Goal: Information Seeking & Learning: Find contact information

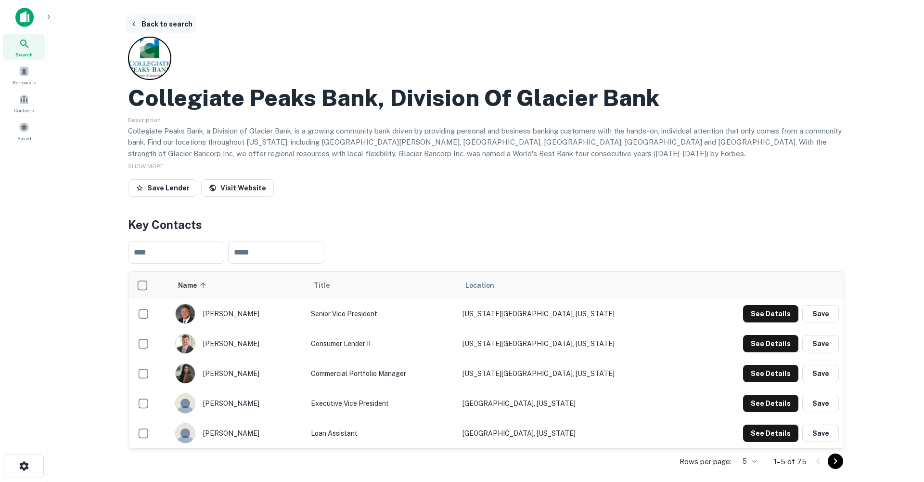
click at [160, 24] on button "Back to search" at bounding box center [161, 23] width 70 height 17
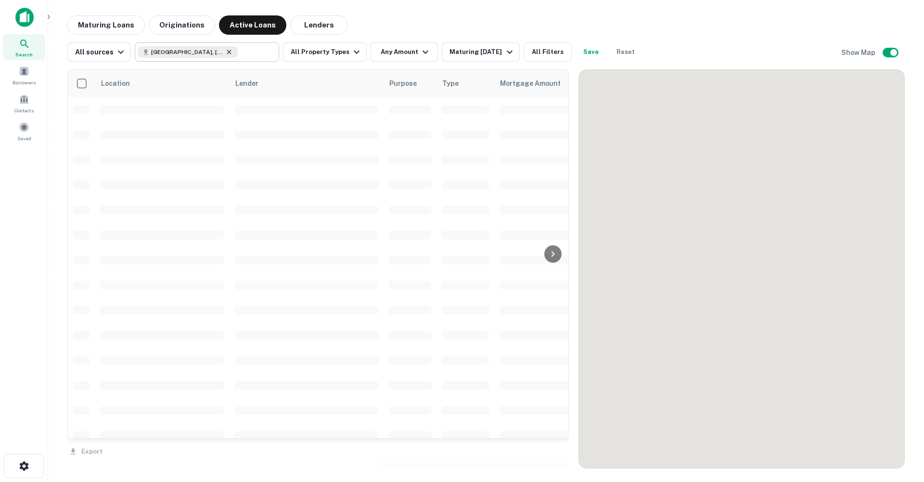
scroll to position [917, 0]
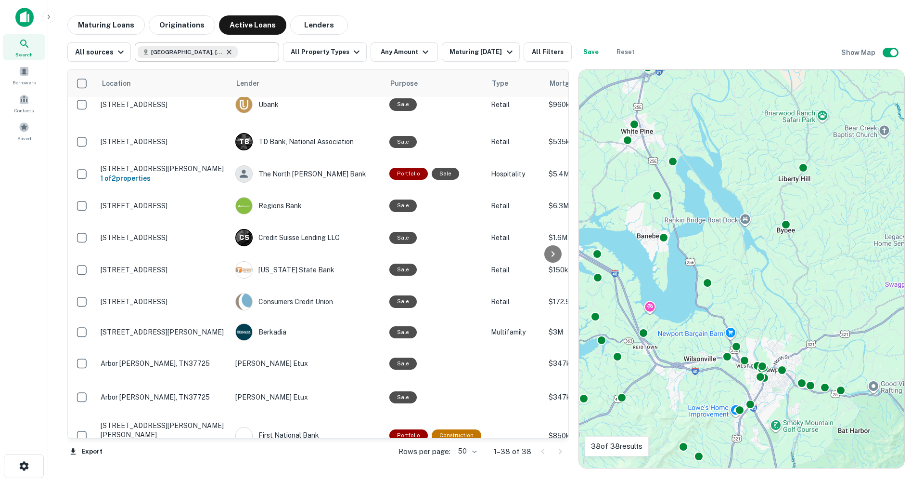
click at [225, 51] on icon at bounding box center [229, 52] width 8 height 8
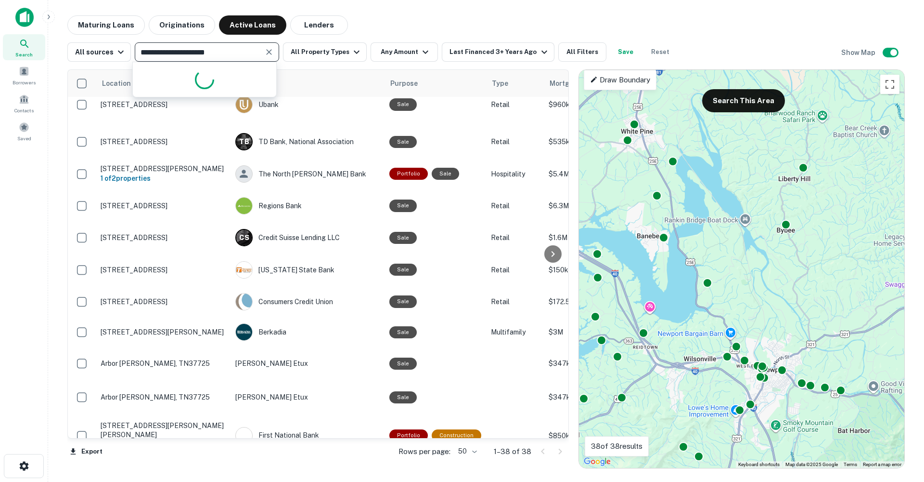
type input "**********"
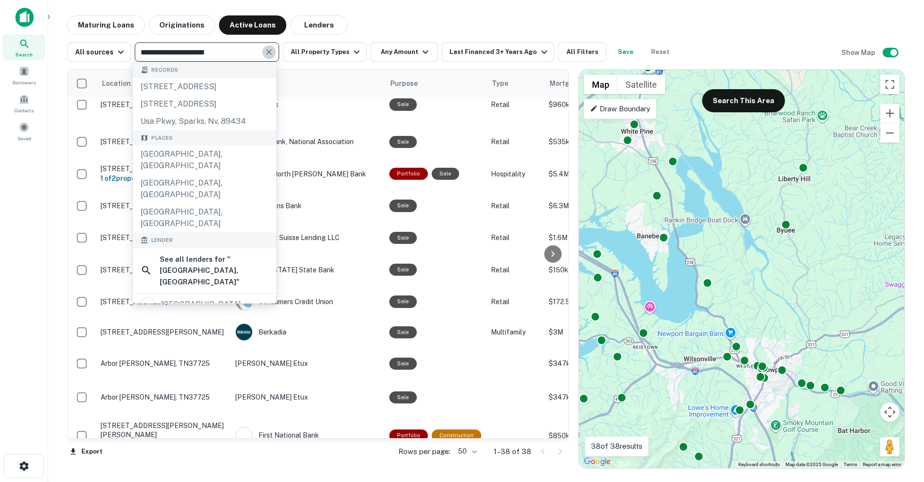
click at [272, 51] on icon "Clear" at bounding box center [269, 52] width 10 height 10
type input "**********"
click at [224, 306] on div "first citizens bank" at bounding box center [195, 313] width 68 height 14
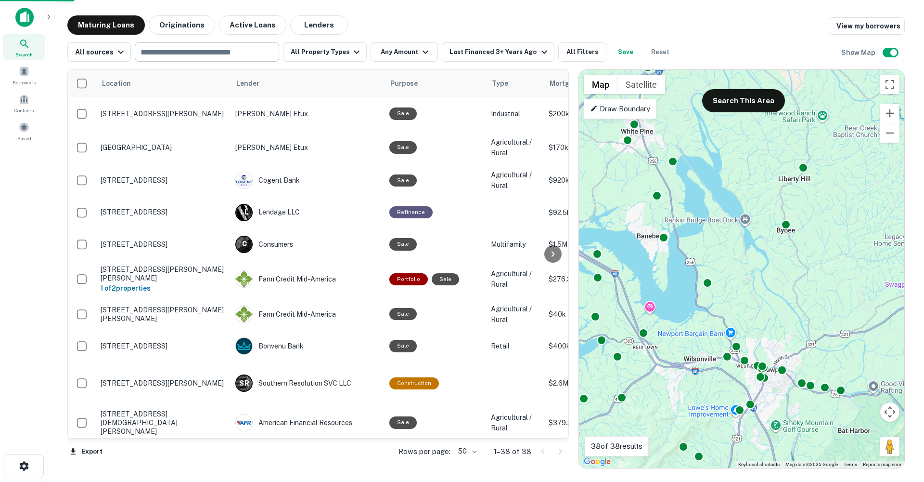
scroll to position [917, 0]
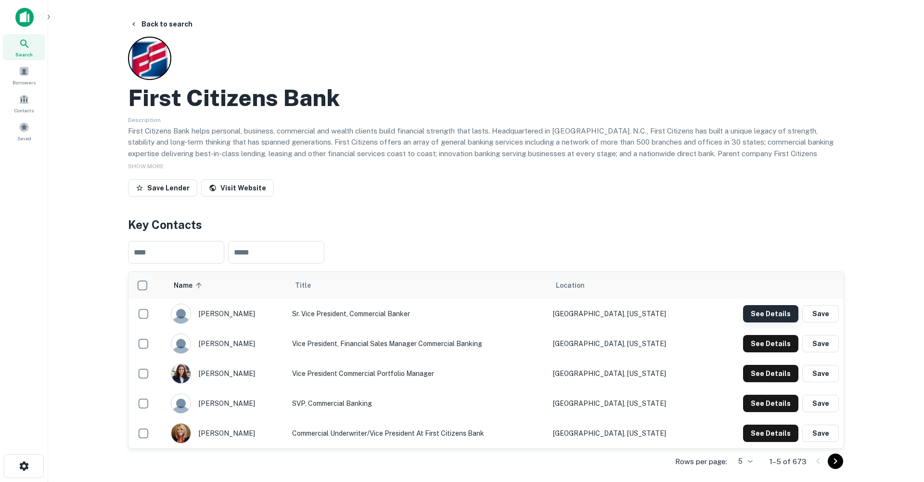
click at [758, 312] on button "See Details" at bounding box center [770, 313] width 55 height 17
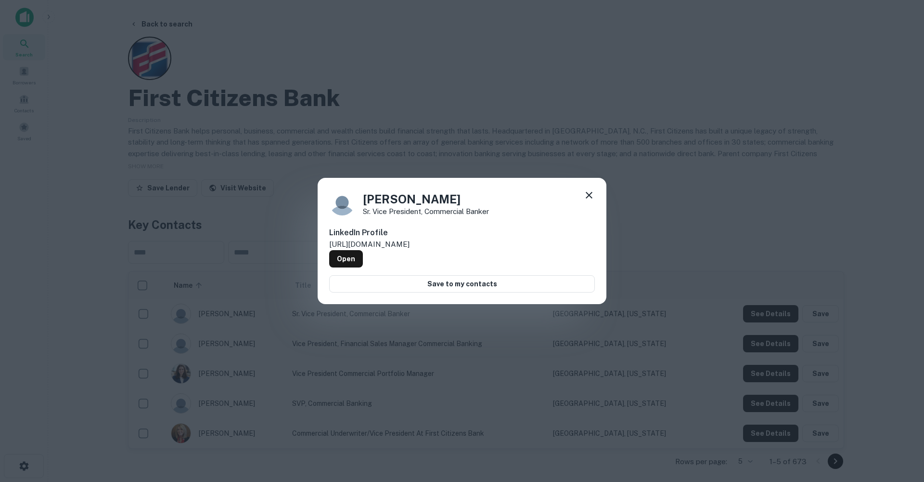
click at [586, 197] on icon at bounding box center [590, 195] width 12 height 12
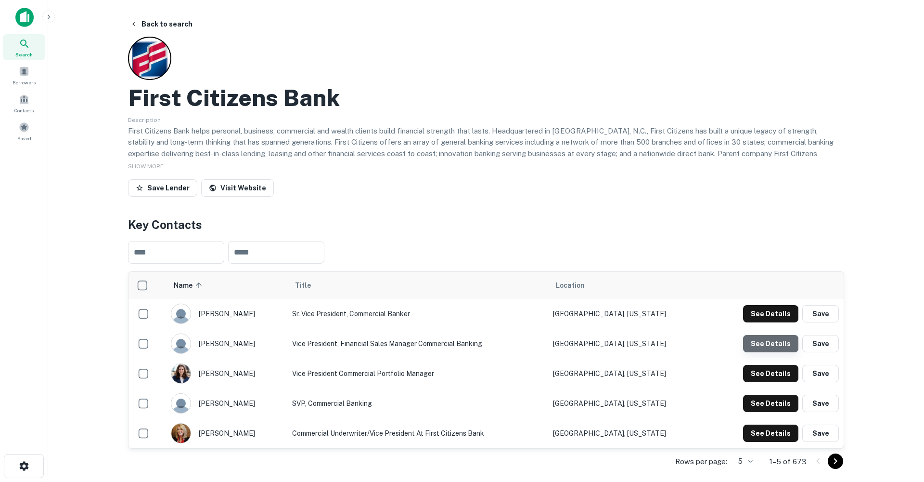
click at [773, 341] on button "See Details" at bounding box center [770, 343] width 55 height 17
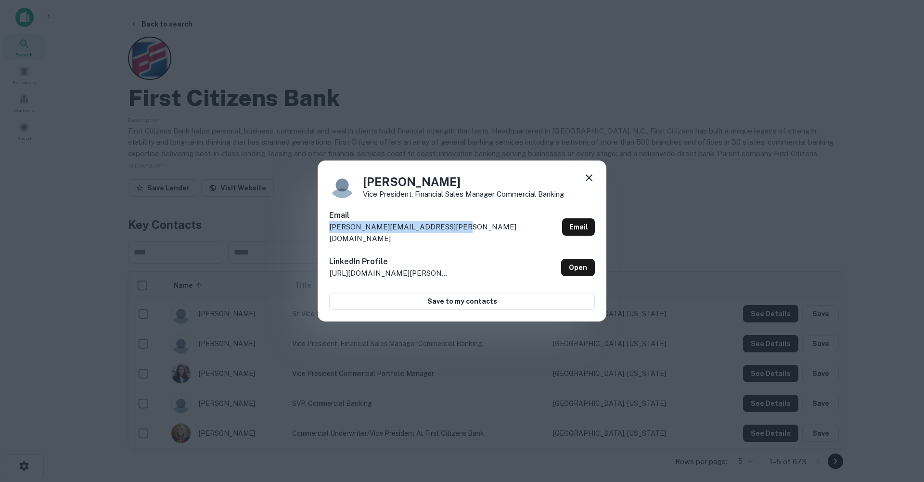
drag, startPoint x: 435, startPoint y: 234, endPoint x: 303, endPoint y: 236, distance: 132.4
click at [303, 236] on div "[PERSON_NAME] Vice President, Financial Sales Manager Commercial Banking Email …" at bounding box center [462, 241] width 924 height 482
copy p "[PERSON_NAME][EMAIL_ADDRESS][PERSON_NAME][DOMAIN_NAME]"
click at [591, 183] on icon at bounding box center [590, 178] width 12 height 12
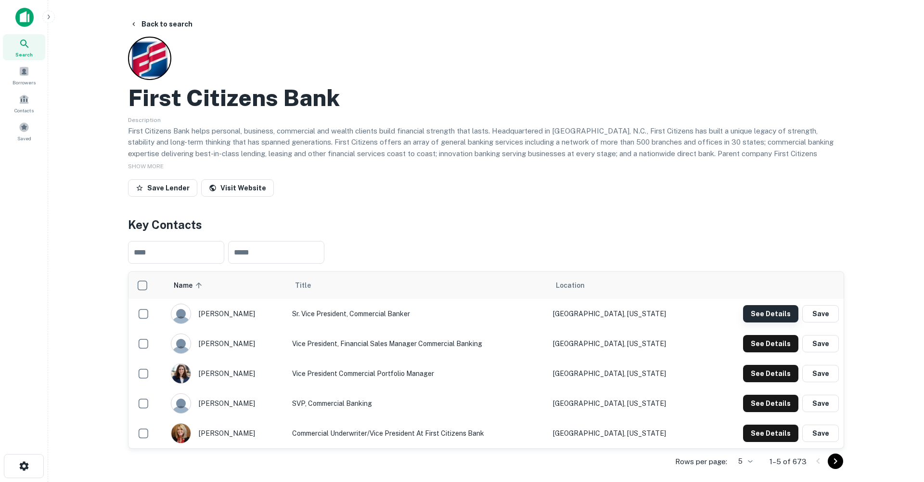
click at [765, 311] on button "See Details" at bounding box center [770, 313] width 55 height 17
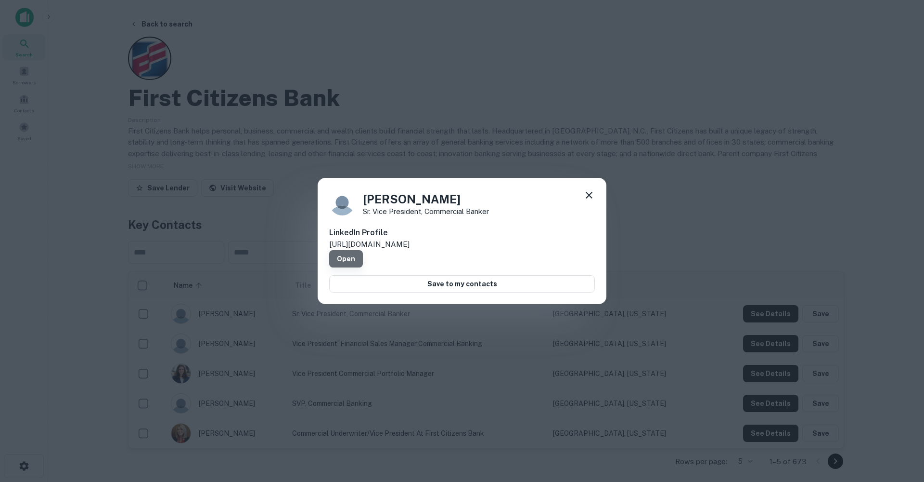
click at [363, 250] on link "Open" at bounding box center [346, 258] width 34 height 17
